Goal: Navigation & Orientation: Find specific page/section

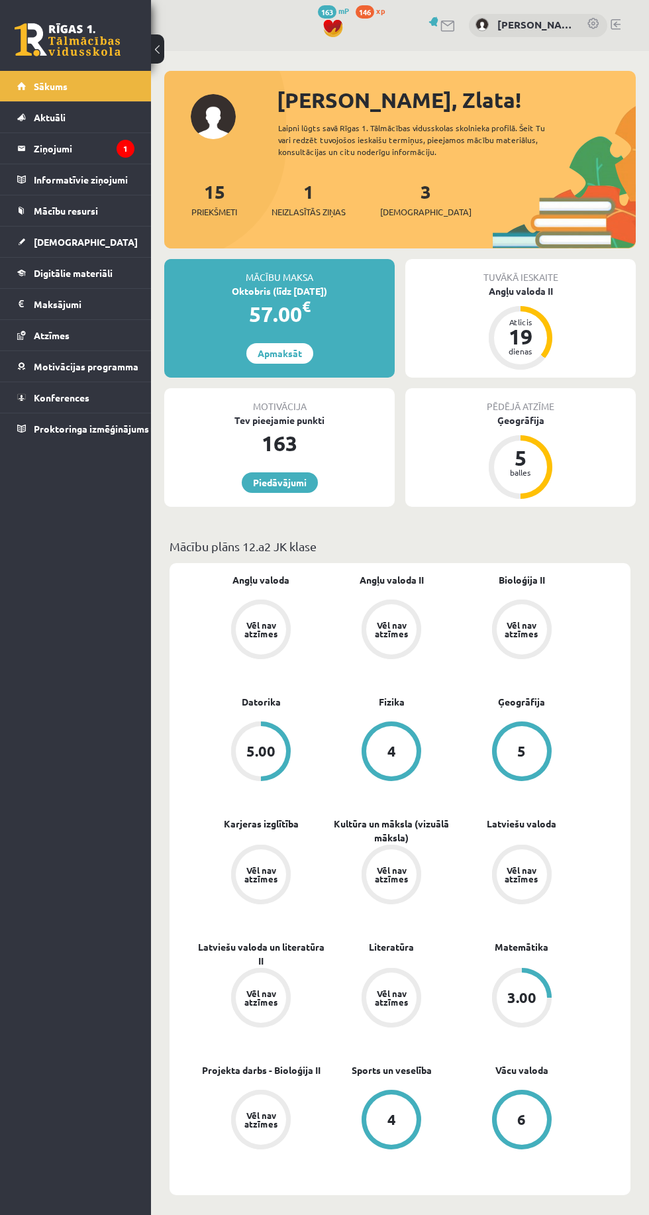
click at [60, 146] on legend "Ziņojumi 1" at bounding box center [84, 148] width 101 height 30
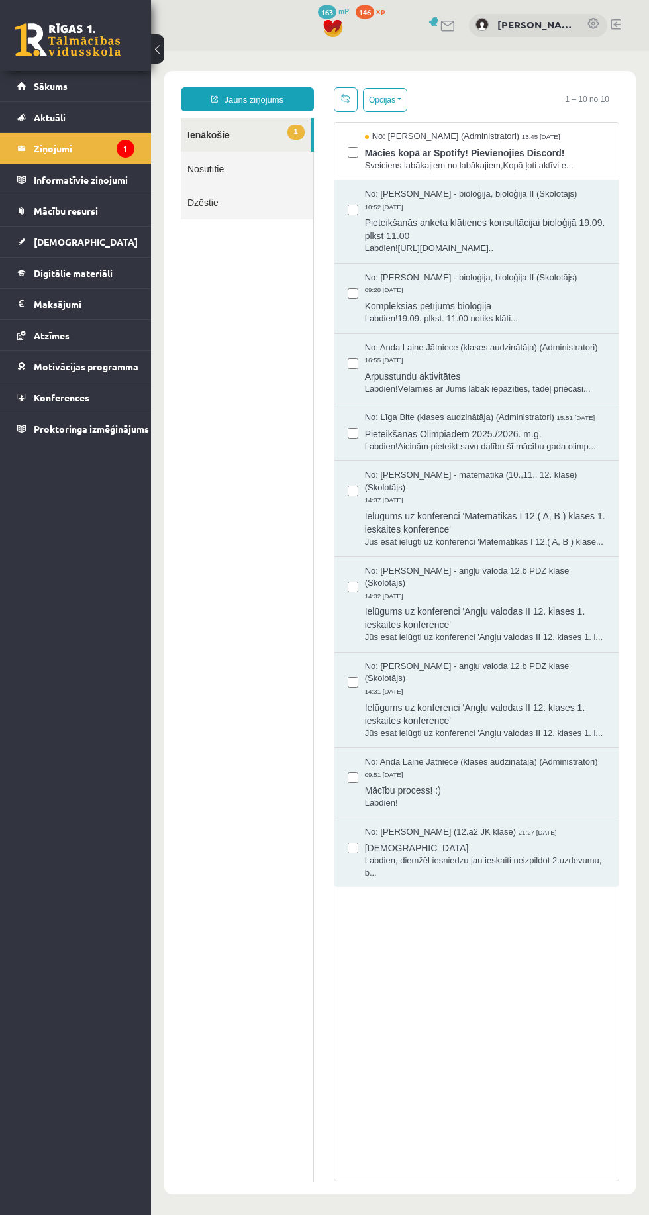
click at [388, 155] on span "Mācies kopā ar Spotify! Pievienojies Discord!" at bounding box center [485, 151] width 241 height 17
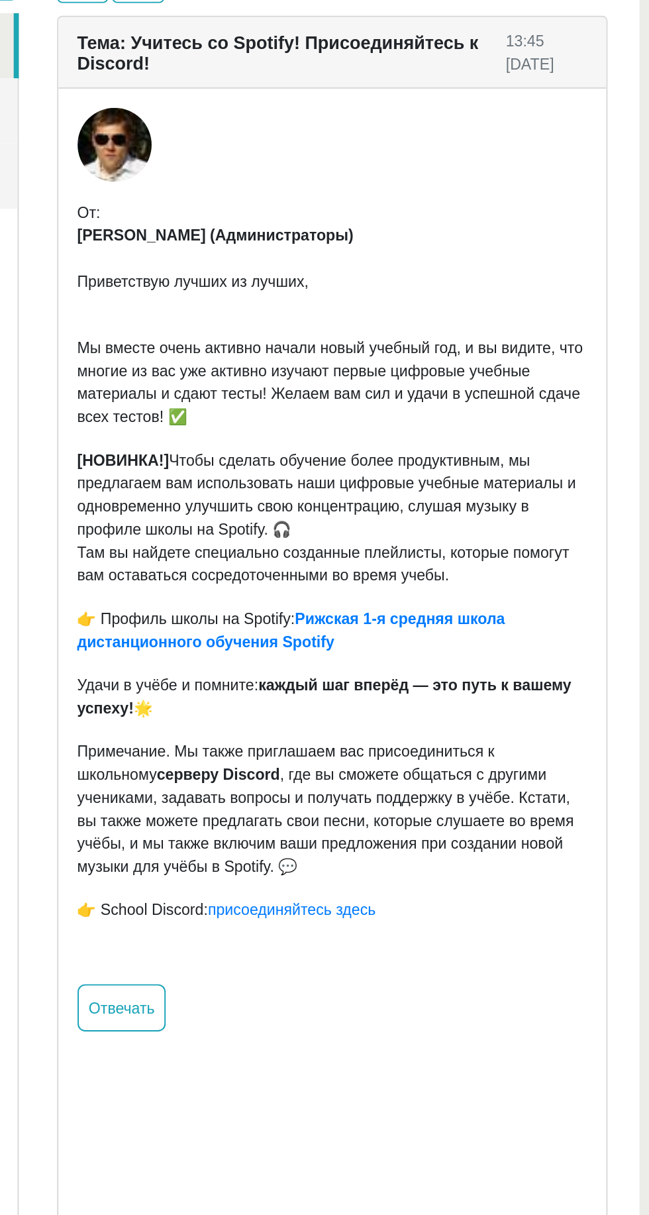
click at [93, 265] on font "Рижская 1-я средняя школа дистанционного обучения Spotify" at bounding box center [9, 271] width 222 height 21
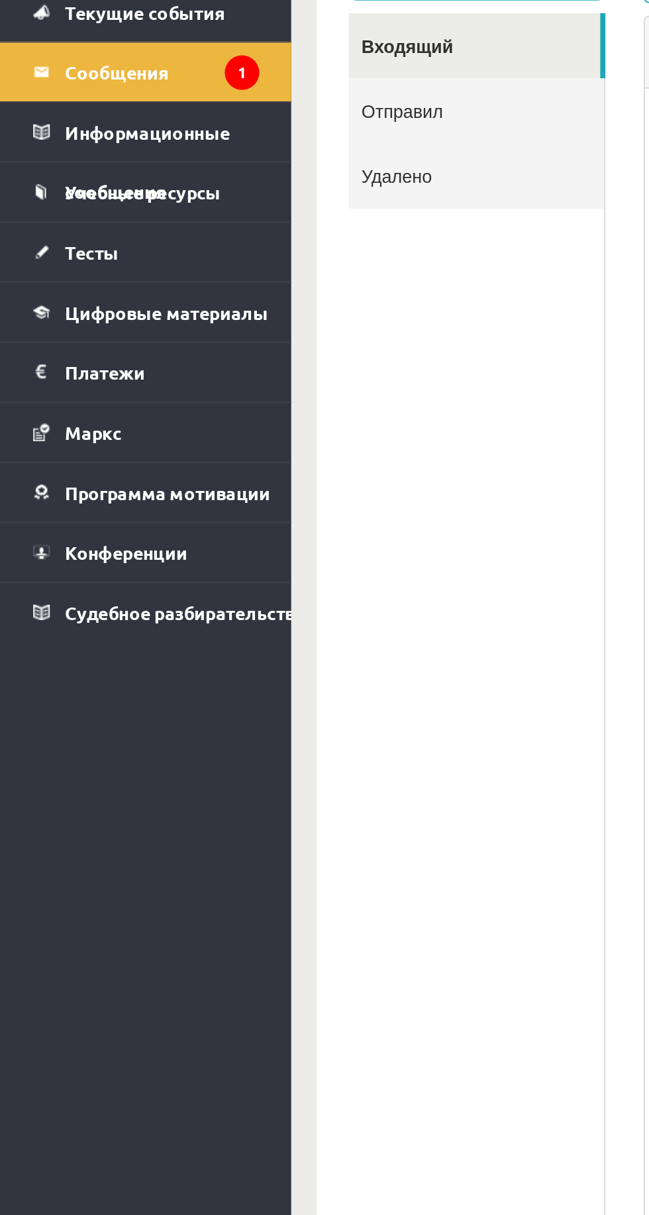
click at [36, 177] on font "Информационные сообщения" at bounding box center [76, 195] width 85 height 42
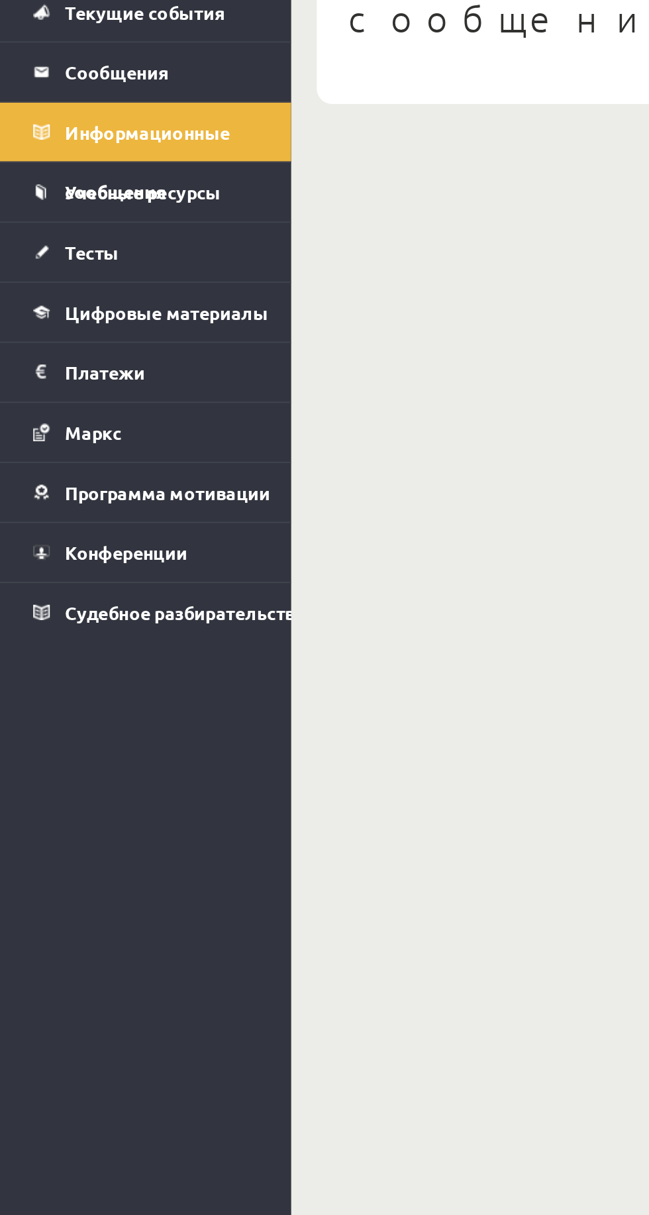
click at [64, 219] on link "Учебные ресурсы" at bounding box center [75, 210] width 117 height 30
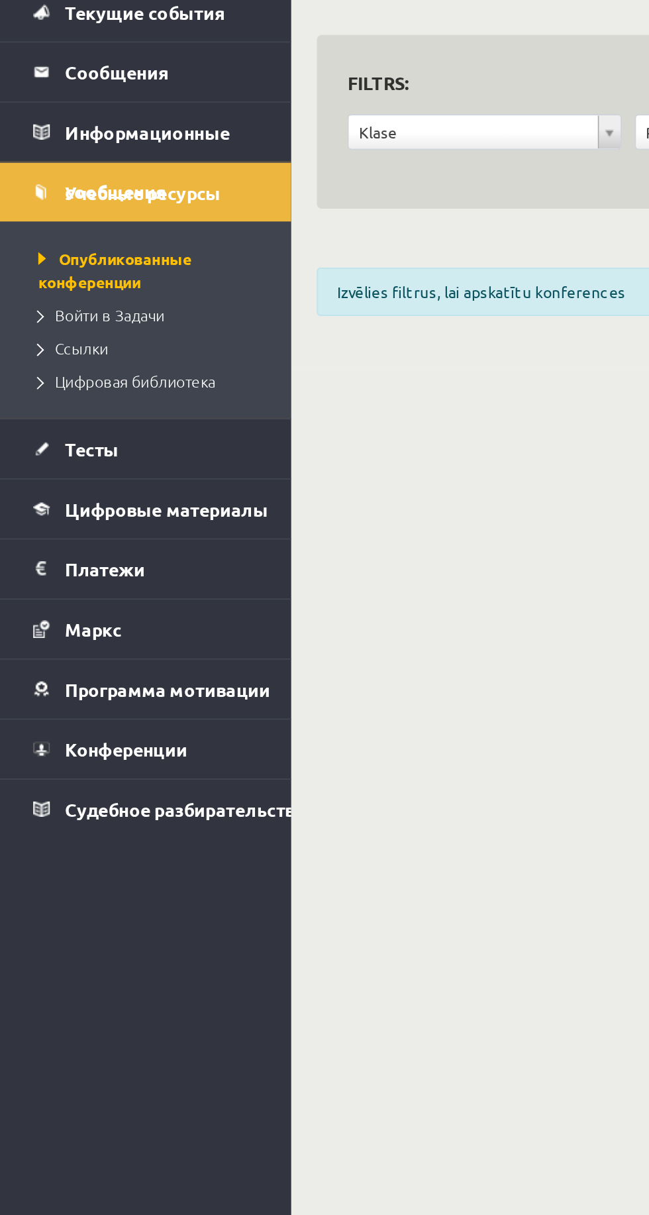
click at [40, 339] on font "Тесты" at bounding box center [48, 344] width 28 height 12
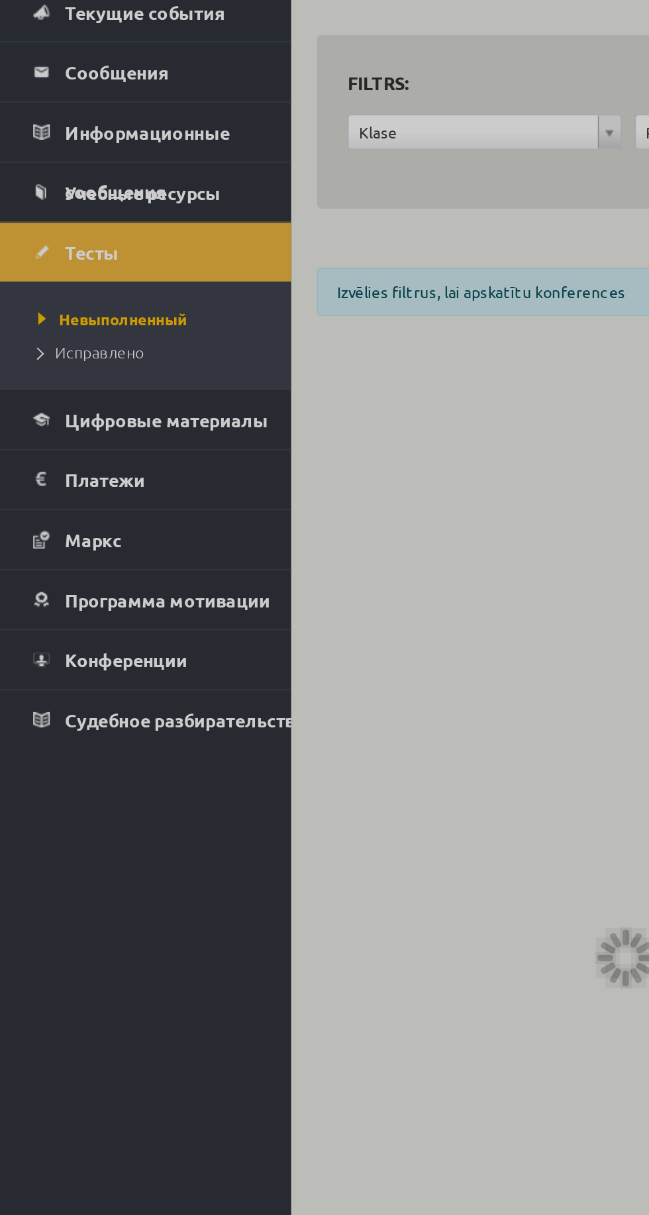
click at [50, 339] on div at bounding box center [324, 607] width 649 height 1215
